Goal: Task Accomplishment & Management: Manage account settings

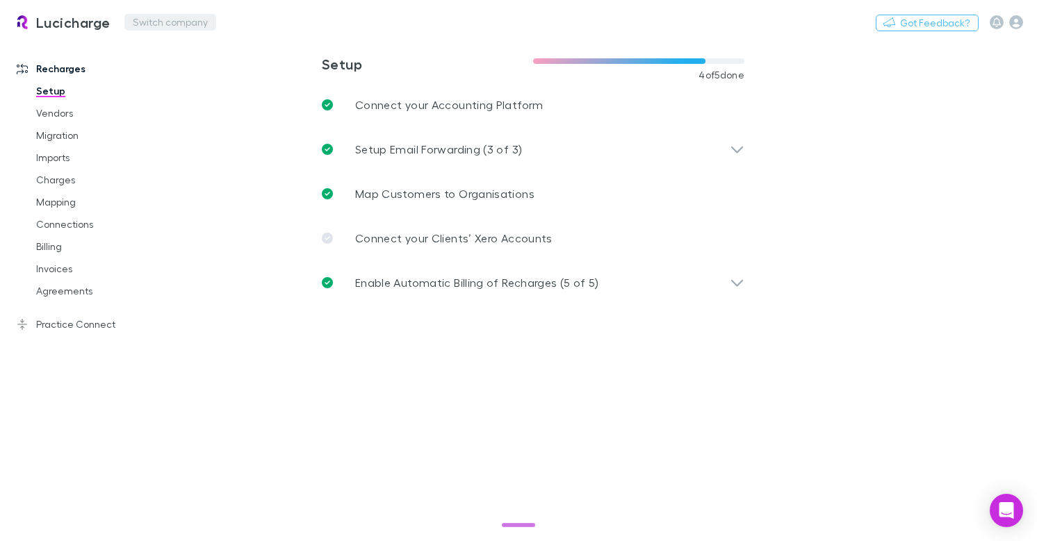
click at [170, 22] on button "Switch company" at bounding box center [170, 22] width 92 height 17
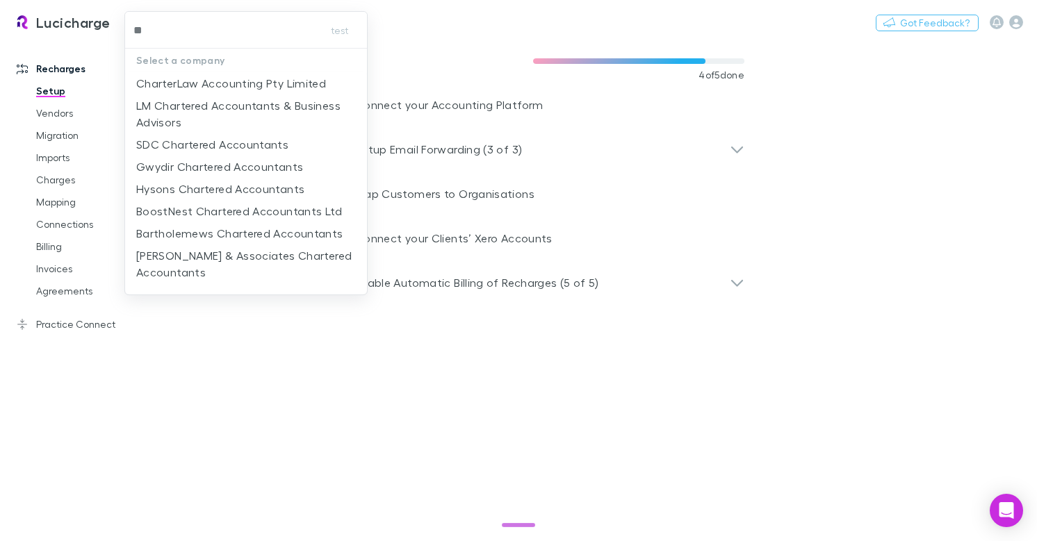
type input "*"
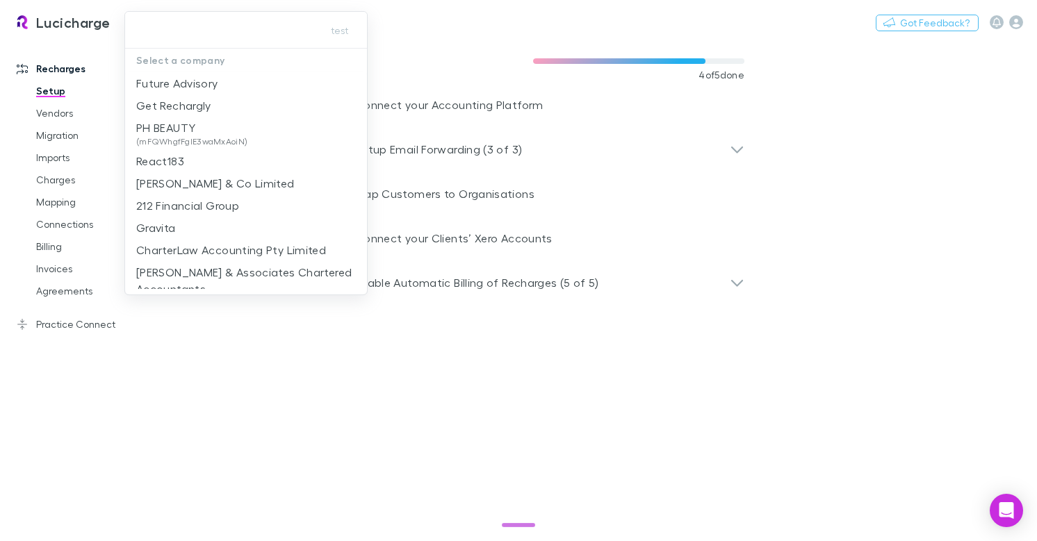
click at [1007, 24] on div at bounding box center [518, 270] width 1037 height 541
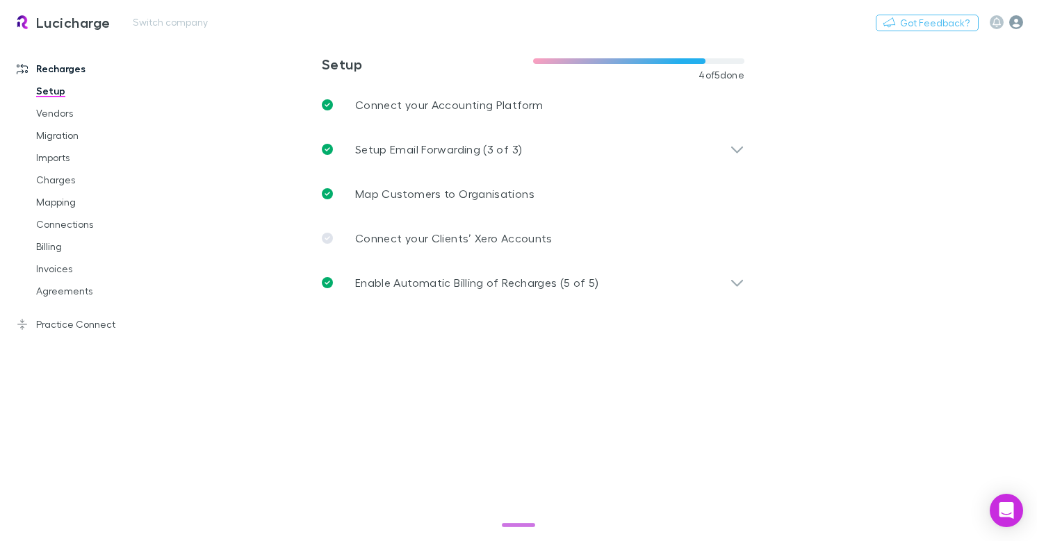
click at [1015, 24] on icon "button" at bounding box center [1016, 22] width 14 height 14
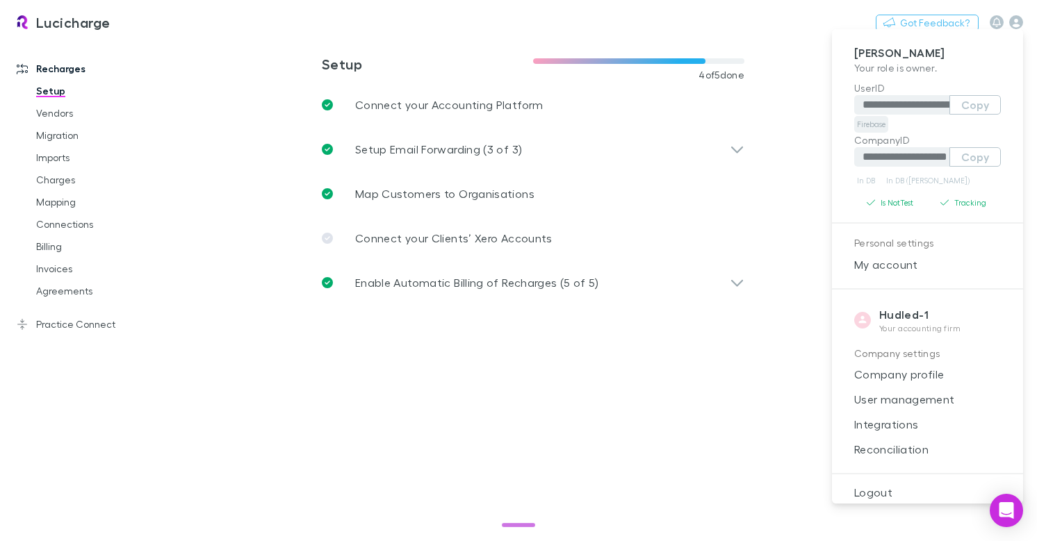
click at [862, 124] on link "Firebase" at bounding box center [871, 124] width 34 height 17
type input "**********"
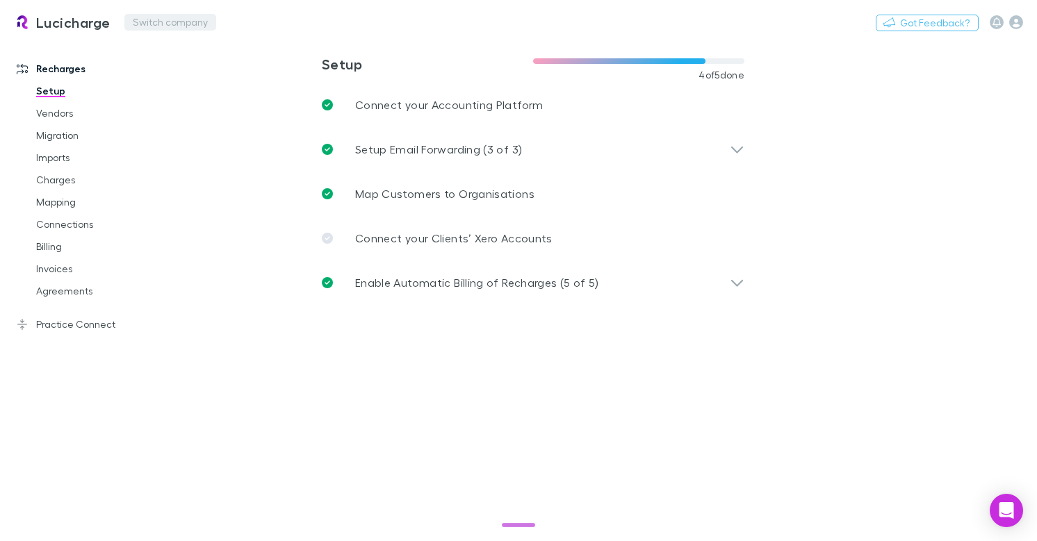
click at [158, 20] on button "Switch company" at bounding box center [170, 22] width 92 height 17
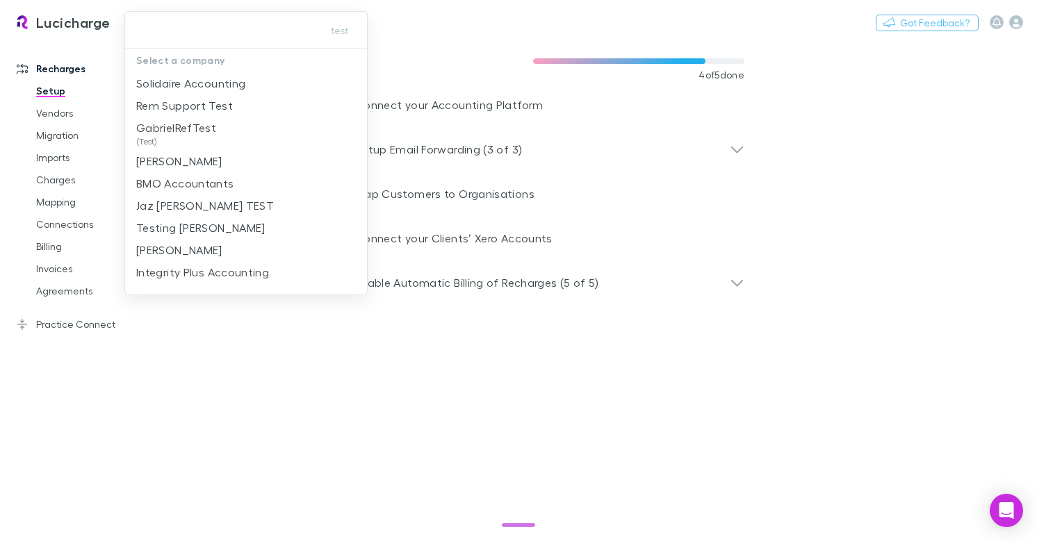
type input "**********"
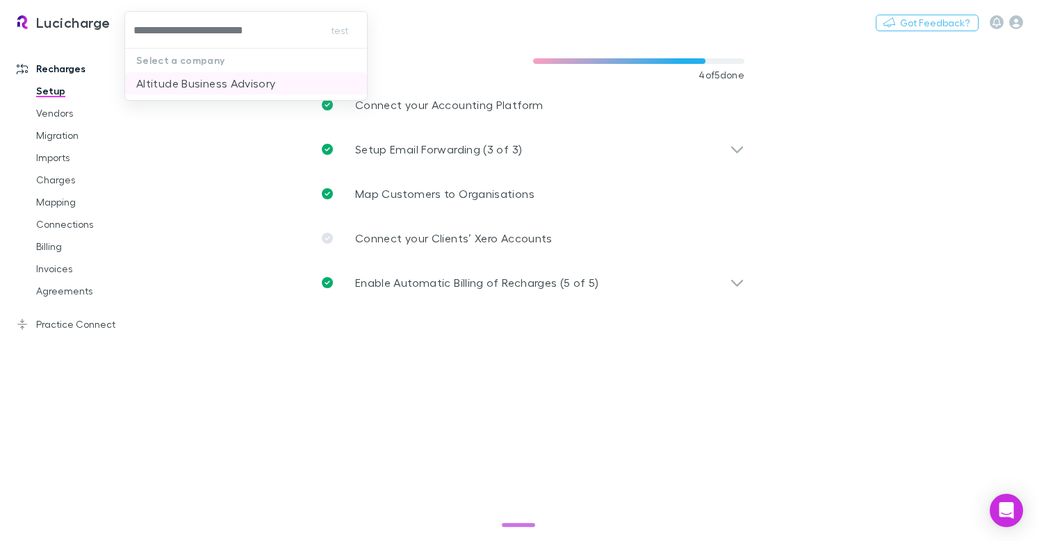
click at [218, 88] on p "Altitude Business Advisory" at bounding box center [206, 83] width 140 height 17
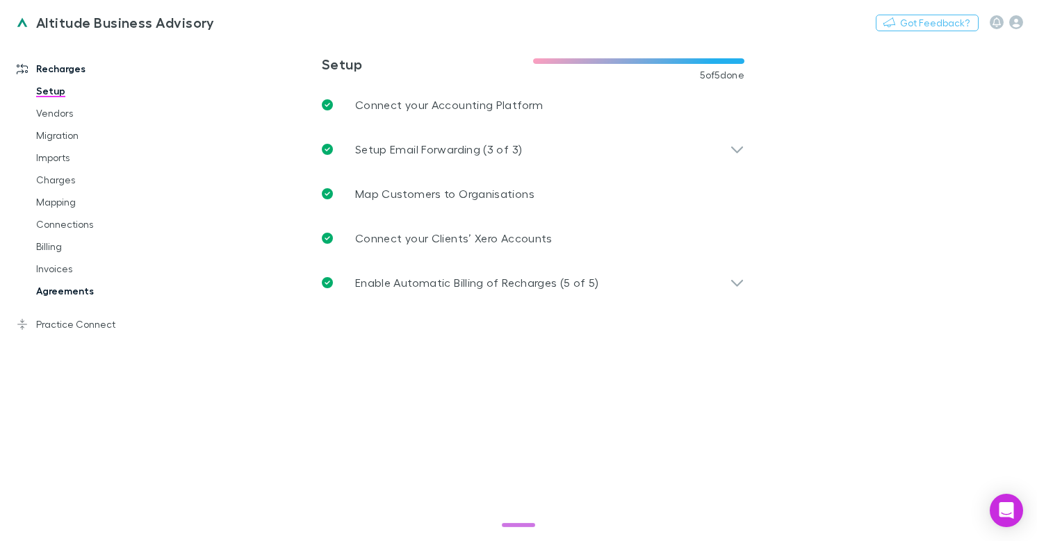
click at [75, 290] on link "Agreements" at bounding box center [96, 291] width 149 height 22
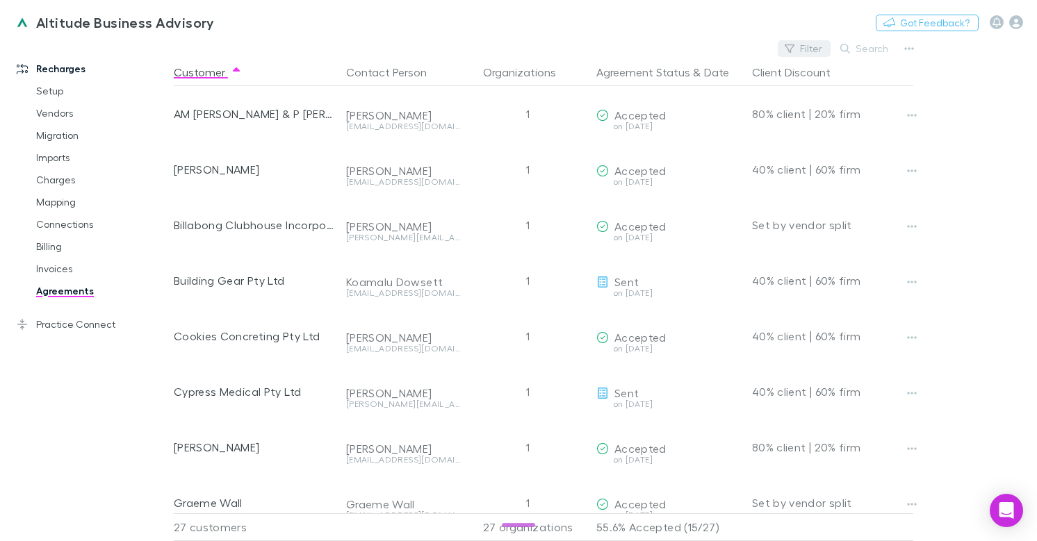
click at [814, 46] on button "Filter" at bounding box center [804, 48] width 53 height 17
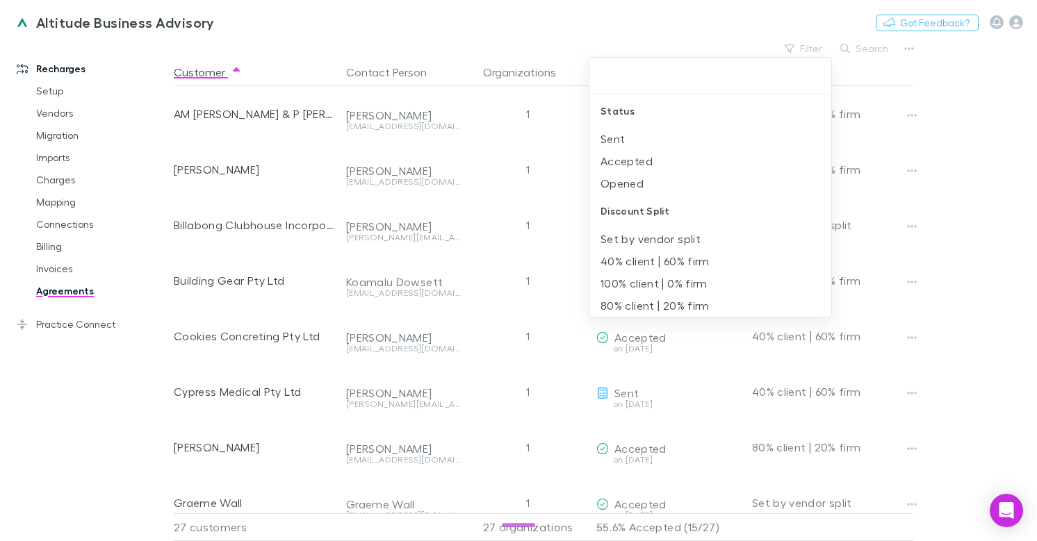
click at [541, 243] on div at bounding box center [518, 270] width 1037 height 541
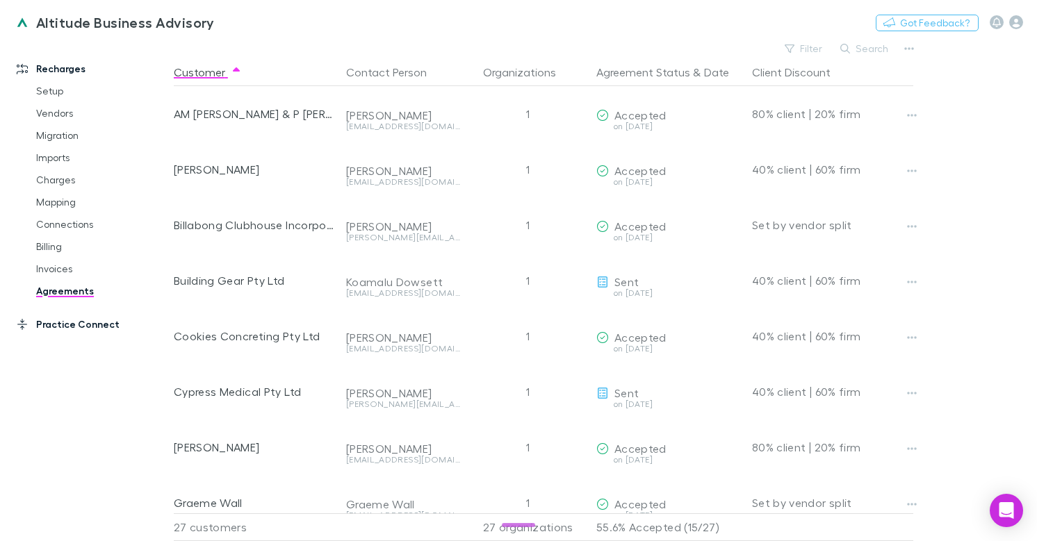
click at [79, 329] on link "Practice Connect" at bounding box center [87, 324] width 168 height 22
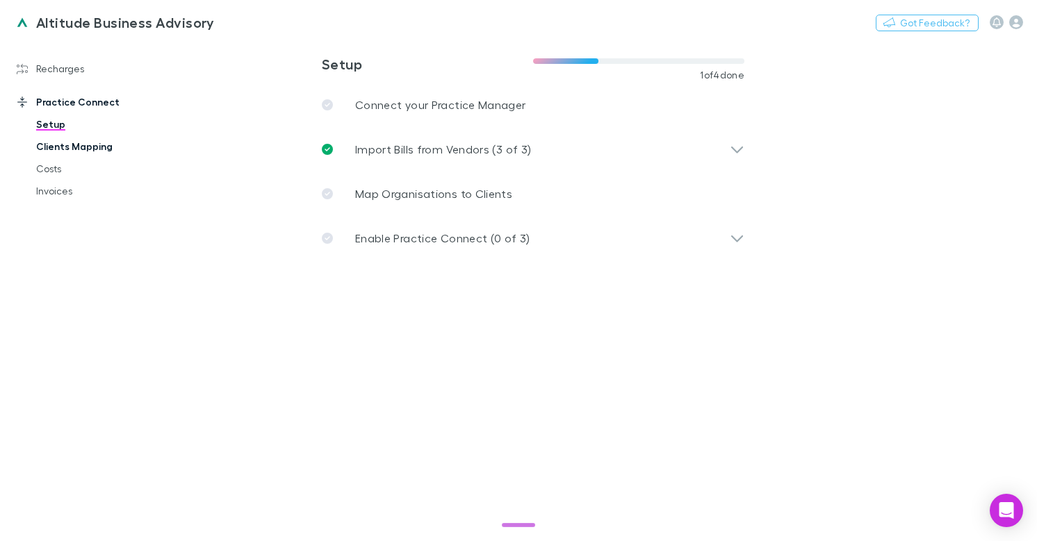
click at [80, 151] on link "Clients Mapping" at bounding box center [96, 147] width 149 height 22
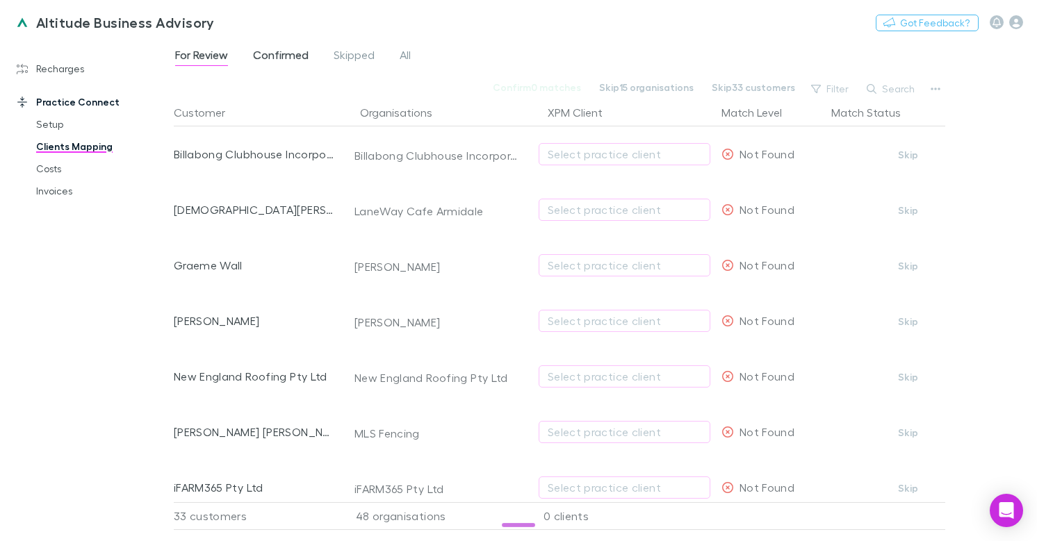
click at [275, 51] on span "Confirmed" at bounding box center [281, 57] width 56 height 18
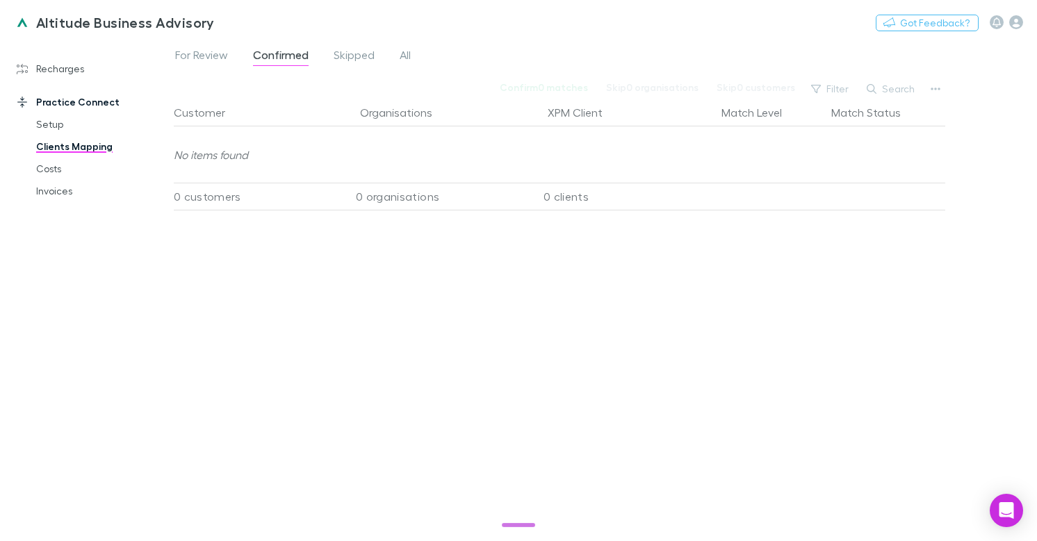
click at [455, 307] on div "Customer Organisations XPM Client Match Level Match Status No items found 0 cus…" at bounding box center [559, 315] width 771 height 432
